Goal: Task Accomplishment & Management: Use online tool/utility

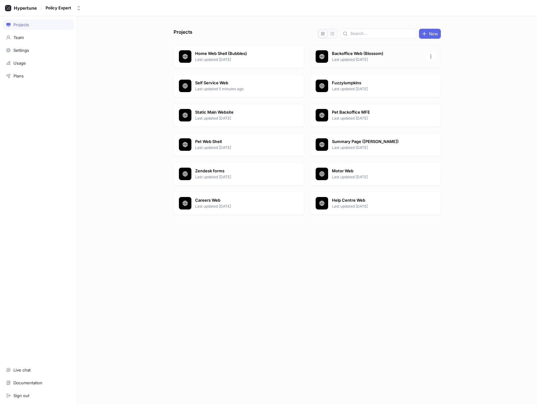
click at [366, 53] on p "Backoffice Web (Blossom)" at bounding box center [377, 54] width 90 height 6
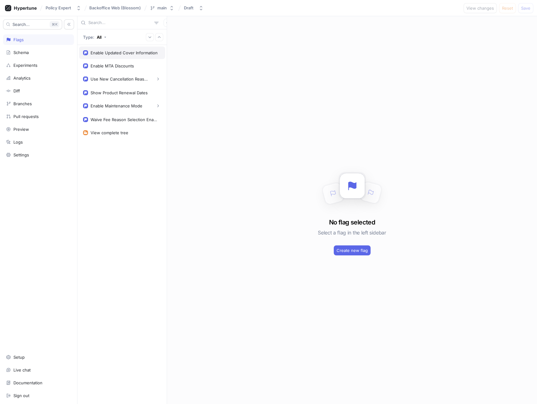
click at [134, 55] on div "Enable Updated Cover Information" at bounding box center [122, 52] width 86 height 12
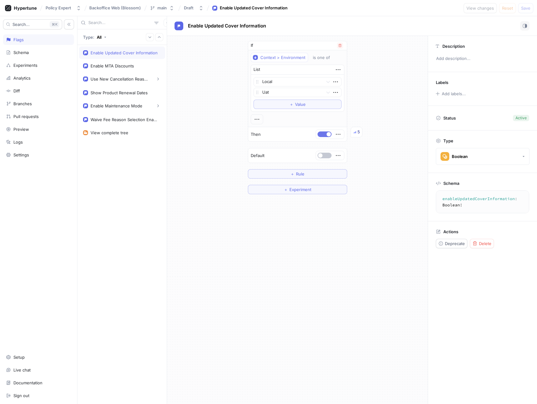
click at [321, 134] on button "button" at bounding box center [324, 134] width 14 height 6
click at [526, 8] on span "Save" at bounding box center [525, 8] width 9 height 4
click at [320, 134] on span "button" at bounding box center [320, 134] width 4 height 4
click at [320, 134] on button "button" at bounding box center [324, 134] width 14 height 6
click at [327, 134] on button "button" at bounding box center [324, 134] width 14 height 6
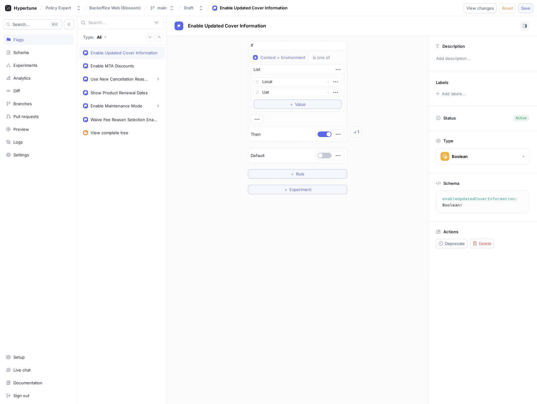
click at [525, 8] on span "Save" at bounding box center [525, 8] width 9 height 4
click at [326, 133] on button "button" at bounding box center [324, 134] width 14 height 6
click at [526, 8] on span "Save" at bounding box center [525, 8] width 9 height 4
click at [322, 135] on button "button" at bounding box center [324, 134] width 14 height 6
click at [525, 10] on span "Save" at bounding box center [525, 8] width 9 height 4
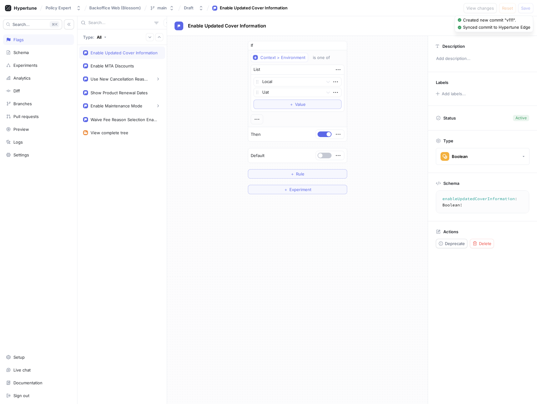
click at [375, 222] on div "If Context > Environment is one of List Local Uat To pick up a draggable item, …" at bounding box center [297, 220] width 261 height 368
